Goal: Check status: Check status

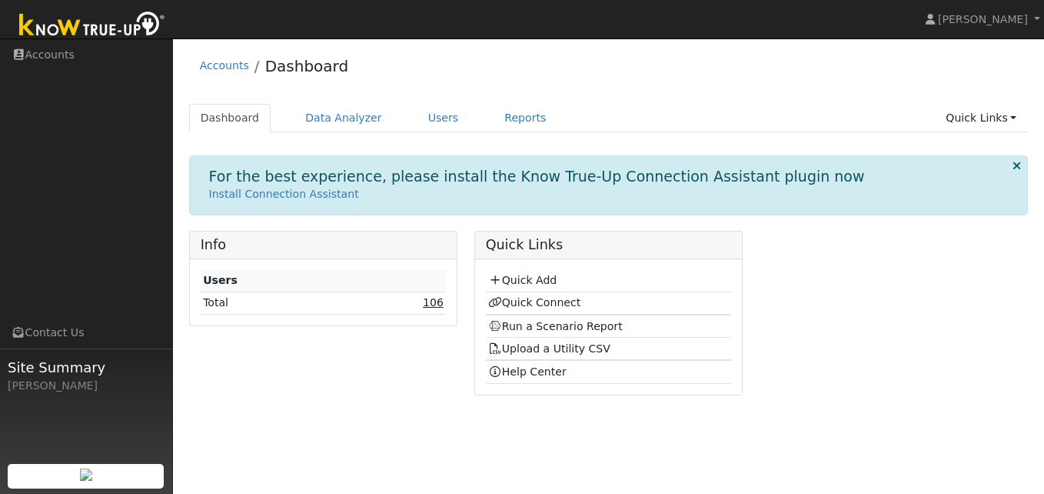
click at [431, 306] on link "106" at bounding box center [433, 302] width 21 height 12
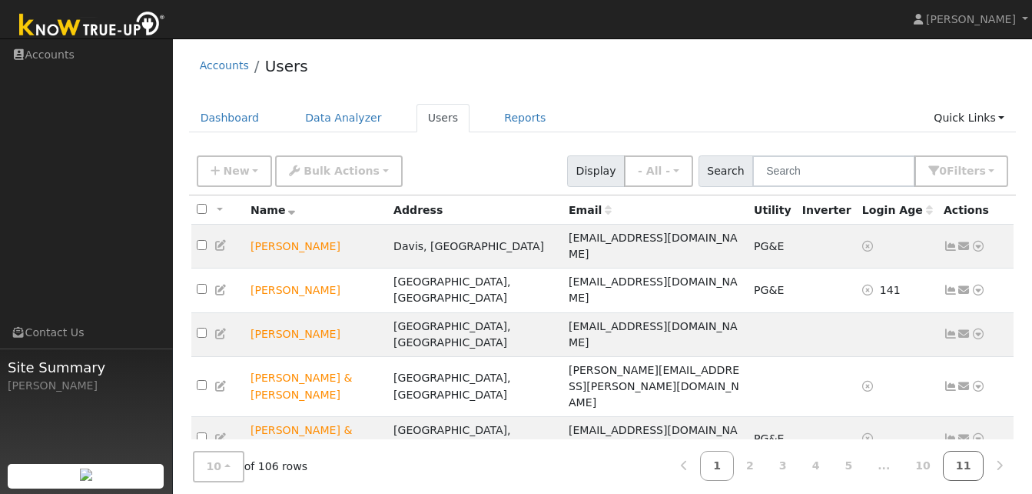
click at [966, 463] on link "11" at bounding box center [964, 466] width 42 height 30
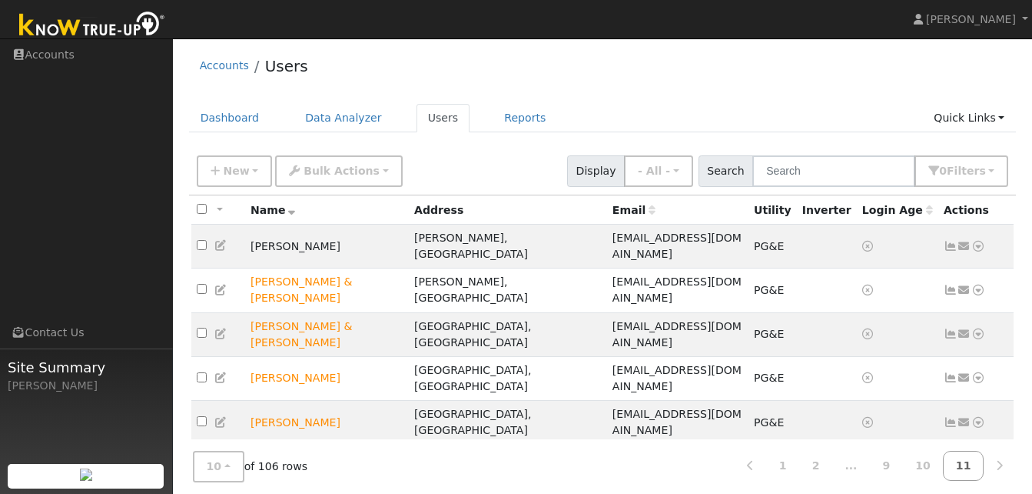
click at [953, 461] on icon at bounding box center [951, 466] width 14 height 11
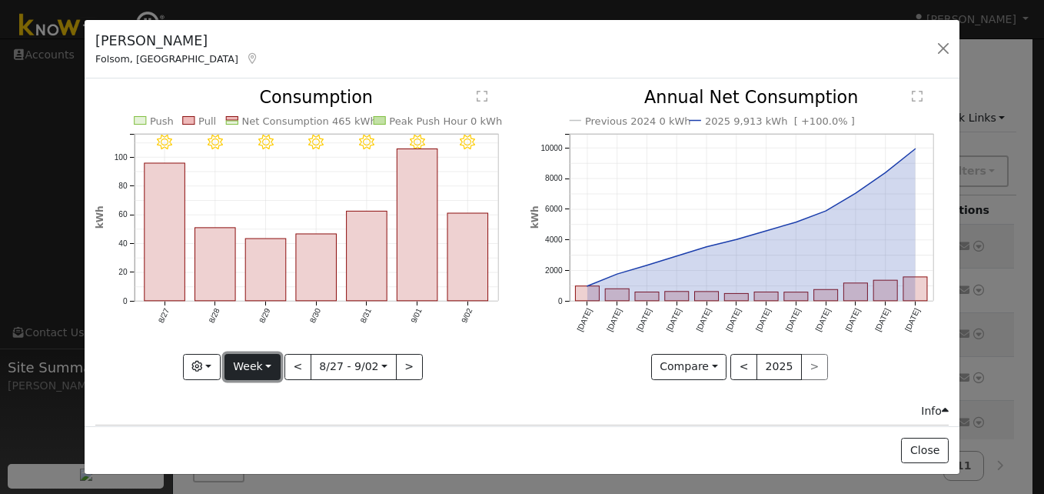
click at [266, 357] on button "Week" at bounding box center [252, 367] width 56 height 26
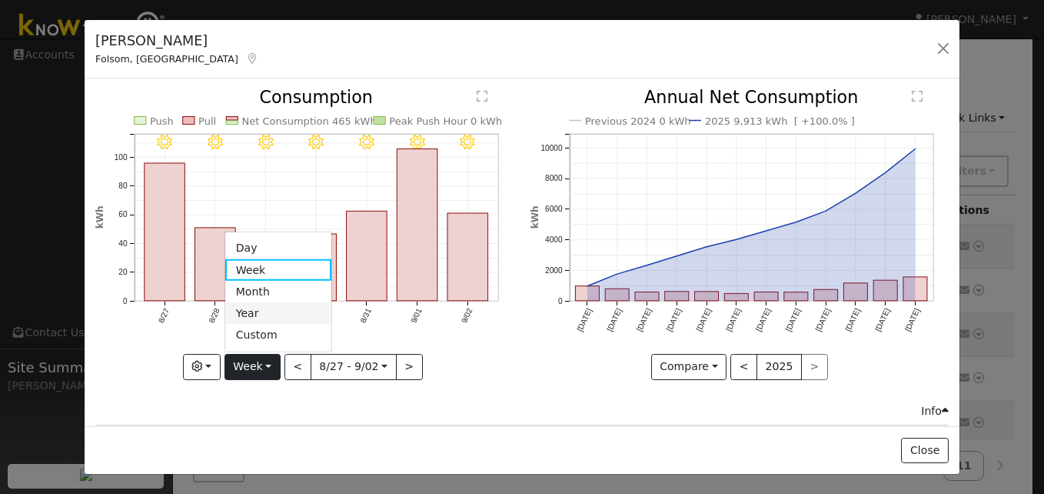
click at [253, 308] on link "Year" at bounding box center [278, 313] width 107 height 22
type input "[DATE]"
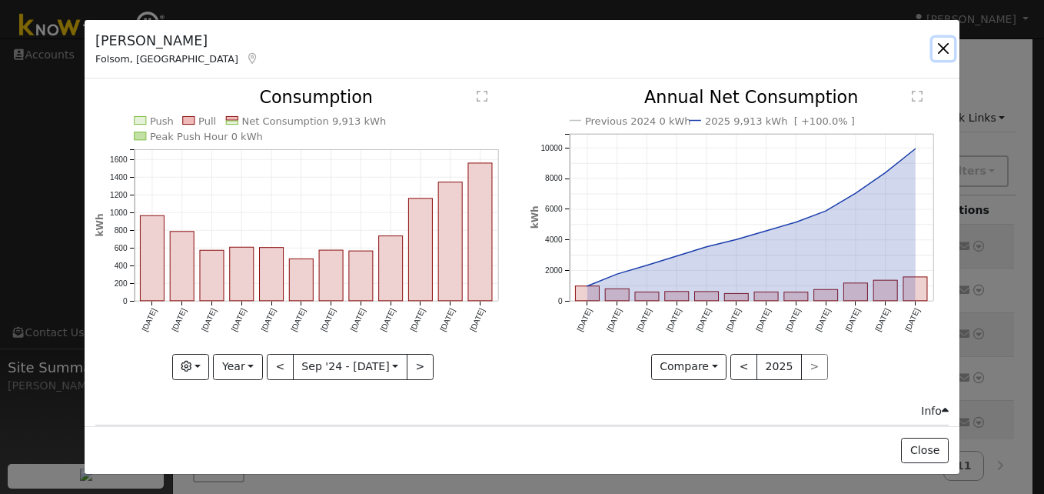
click at [945, 48] on button "button" at bounding box center [944, 49] width 22 height 22
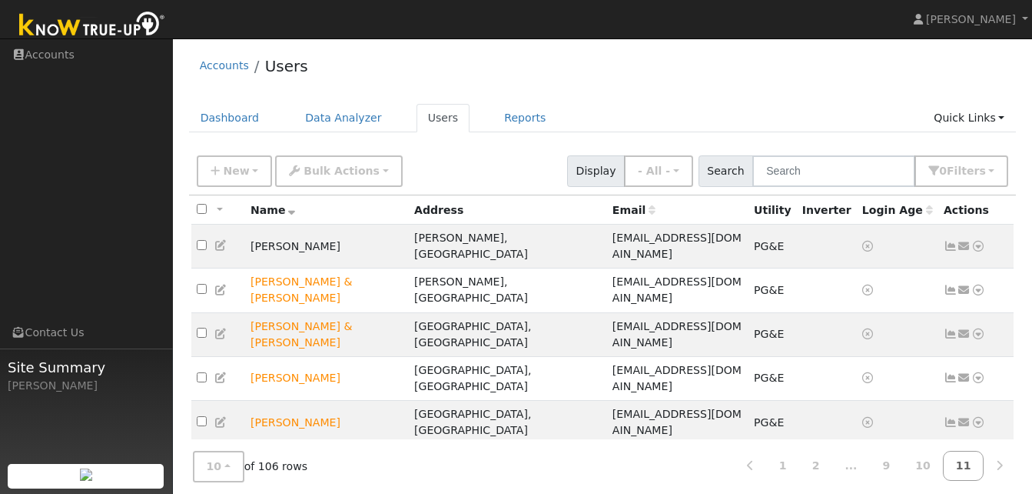
click at [979, 461] on icon at bounding box center [979, 466] width 14 height 11
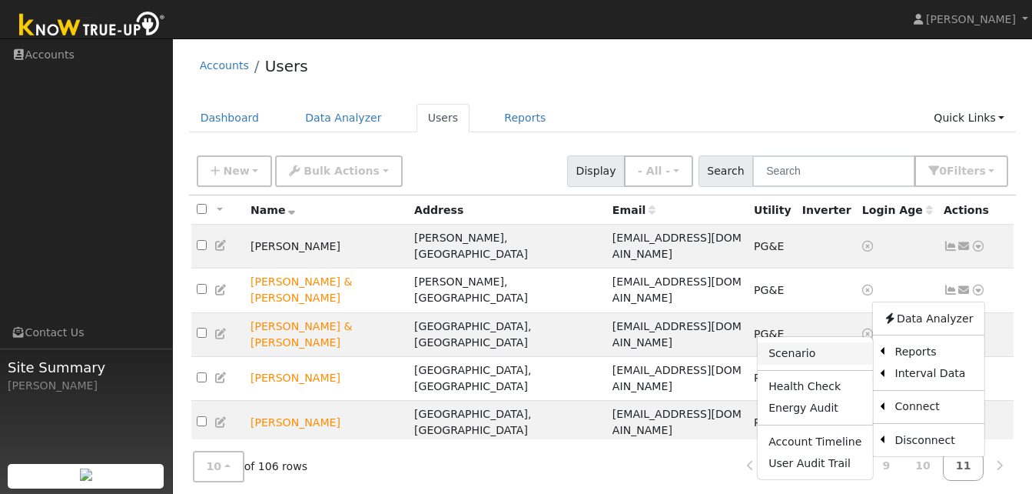
click at [800, 342] on link "Scenario" at bounding box center [815, 353] width 115 height 22
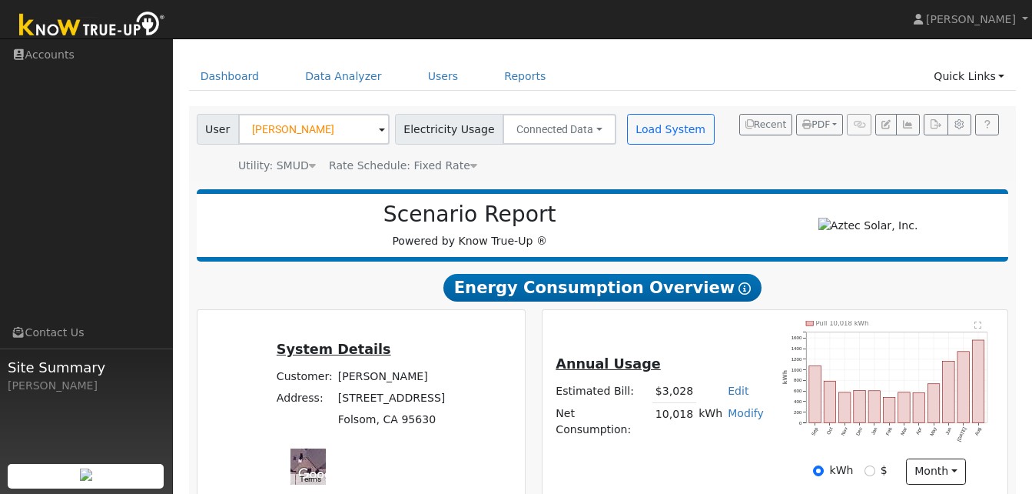
scroll to position [15, 0]
